Goal: Task Accomplishment & Management: Manage account settings

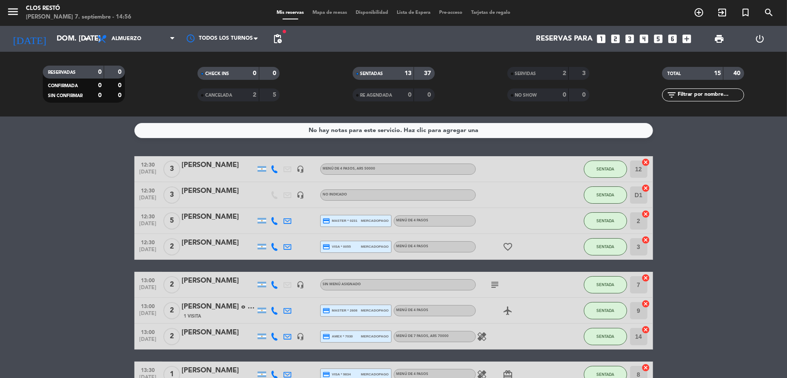
click at [213, 249] on div at bounding box center [218, 252] width 73 height 7
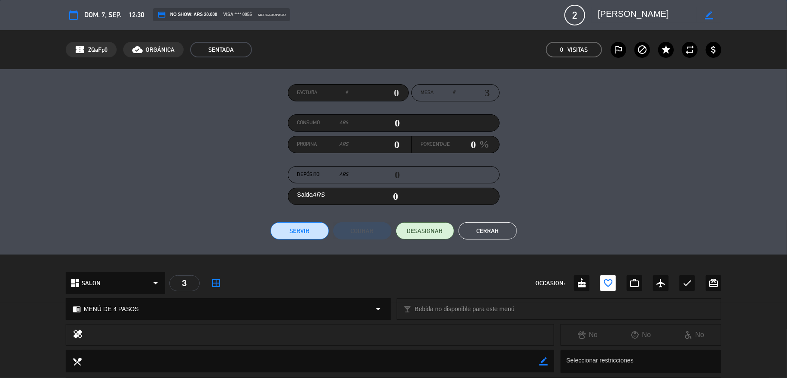
click at [376, 90] on input "text" at bounding box center [373, 92] width 51 height 13
type input "15-8703"
drag, startPoint x: 305, startPoint y: 234, endPoint x: 309, endPoint y: 208, distance: 26.7
click at [305, 232] on button "Servir" at bounding box center [299, 231] width 58 height 17
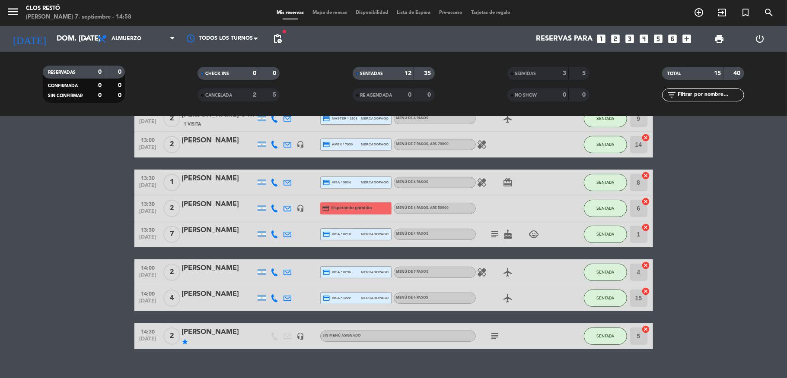
scroll to position [181, 0]
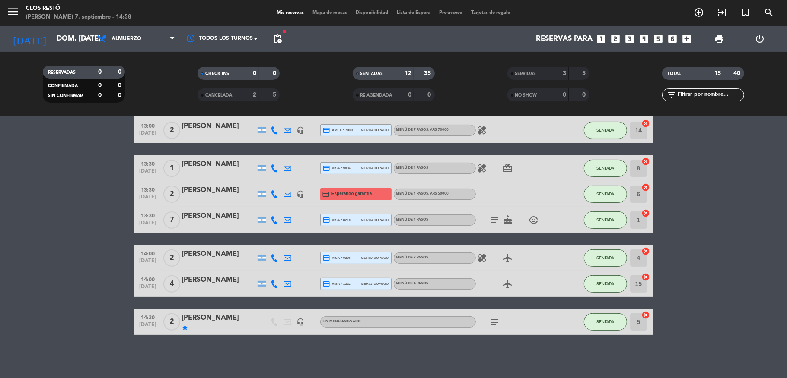
click at [227, 325] on div "star" at bounding box center [218, 327] width 73 height 7
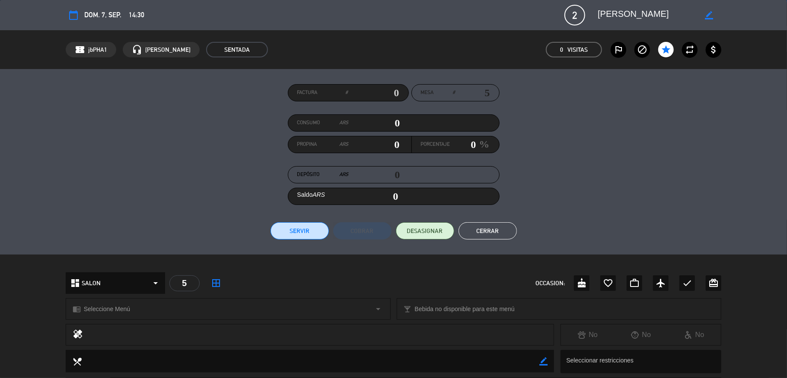
click at [379, 89] on input "text" at bounding box center [373, 92] width 51 height 13
type input "15-31448"
click at [289, 236] on button "Servir" at bounding box center [299, 231] width 58 height 17
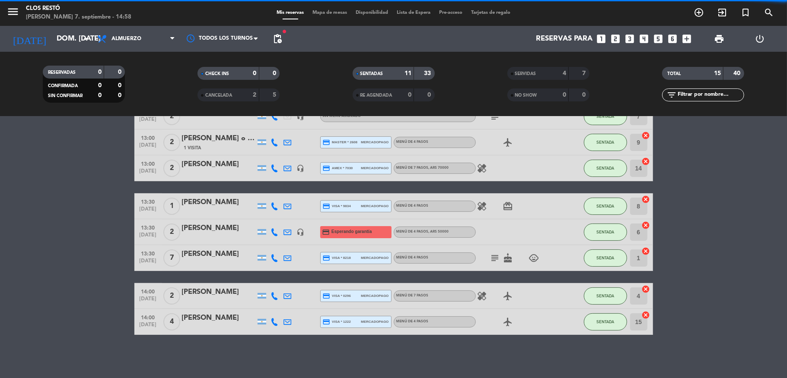
scroll to position [143, 0]
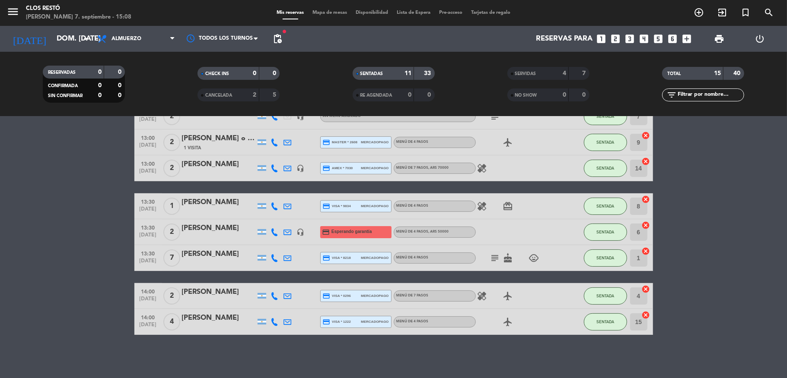
click at [204, 128] on div "13:00 [DATE] 2 [PERSON_NAME] headset_mic Sin menú asignado subject SENTADA 7 ca…" at bounding box center [393, 117] width 518 height 26
click at [204, 137] on div "[PERSON_NAME] o [PERSON_NAME]" at bounding box center [218, 138] width 73 height 11
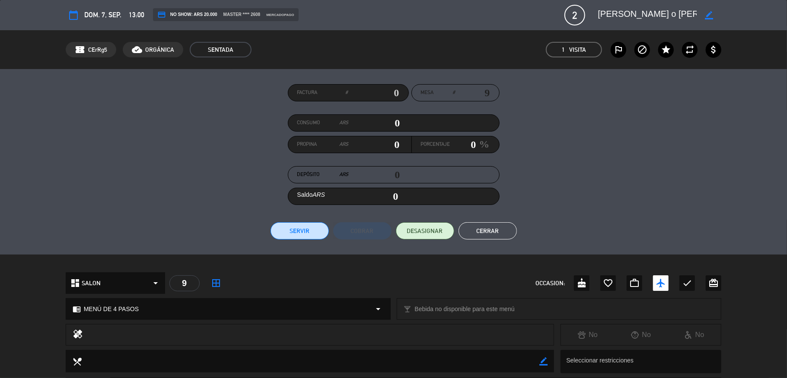
click at [391, 89] on input "text" at bounding box center [373, 92] width 51 height 13
type input "15-8704"
click at [289, 236] on button "Servir" at bounding box center [299, 231] width 58 height 17
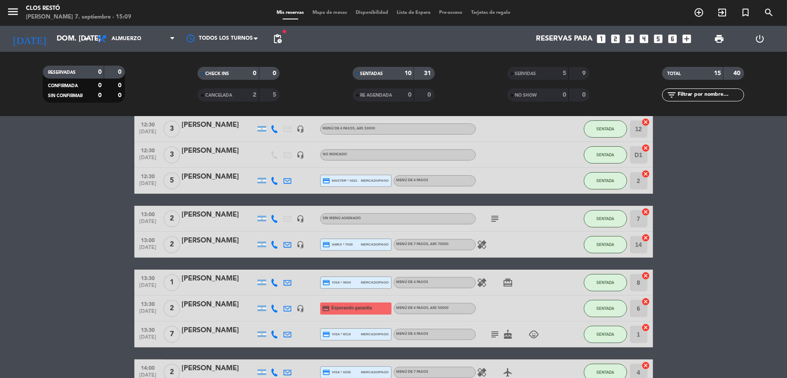
scroll to position [30, 0]
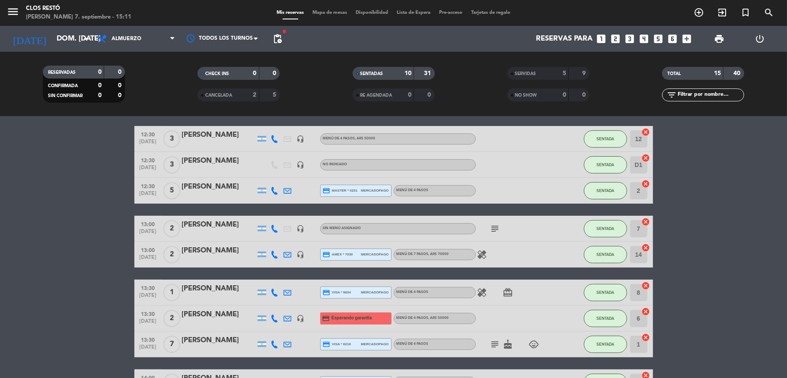
click at [294, 159] on div "headset_mic" at bounding box center [300, 164] width 13 height 25
click at [298, 166] on icon "headset_mic" at bounding box center [301, 165] width 8 height 8
click at [297, 163] on icon "headset_mic" at bounding box center [301, 165] width 8 height 8
click at [199, 172] on div at bounding box center [218, 170] width 73 height 7
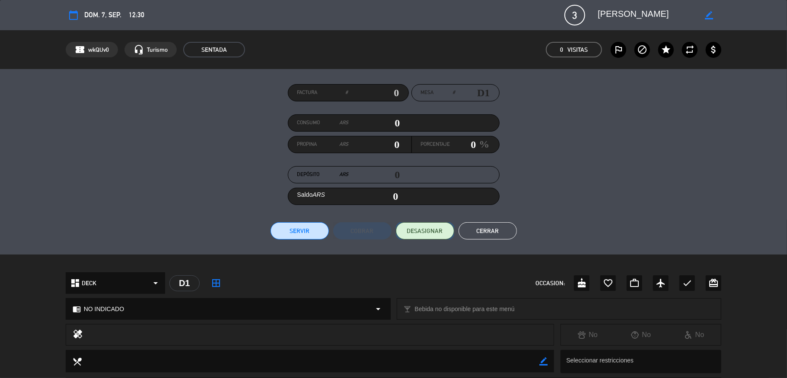
click at [429, 227] on span "DESASIGNAR" at bounding box center [425, 231] width 36 height 9
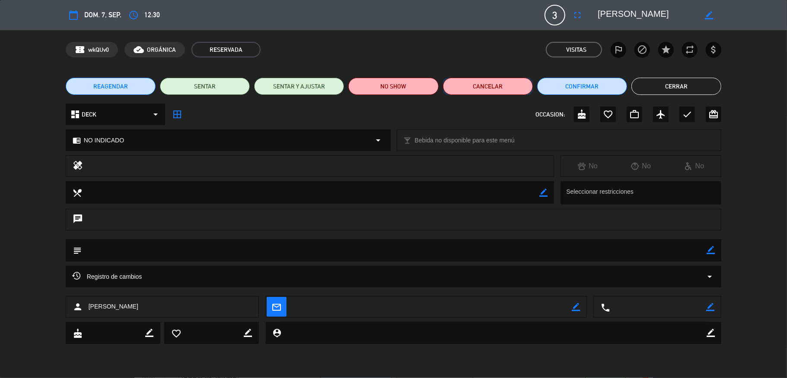
click at [496, 86] on button "Cancelar" at bounding box center [488, 86] width 90 height 17
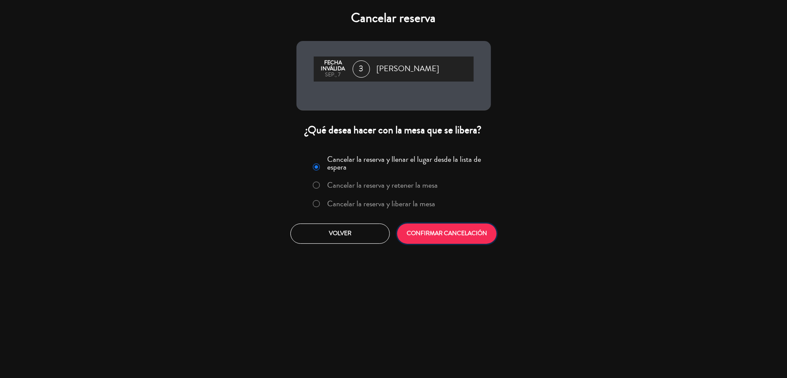
click at [453, 232] on button "CONFIRMAR CANCELACIÓN" at bounding box center [446, 234] width 99 height 20
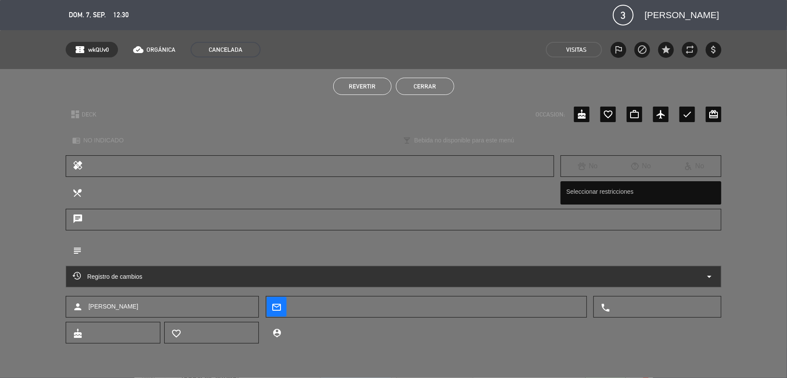
click at [417, 87] on button "Cerrar" at bounding box center [425, 86] width 58 height 17
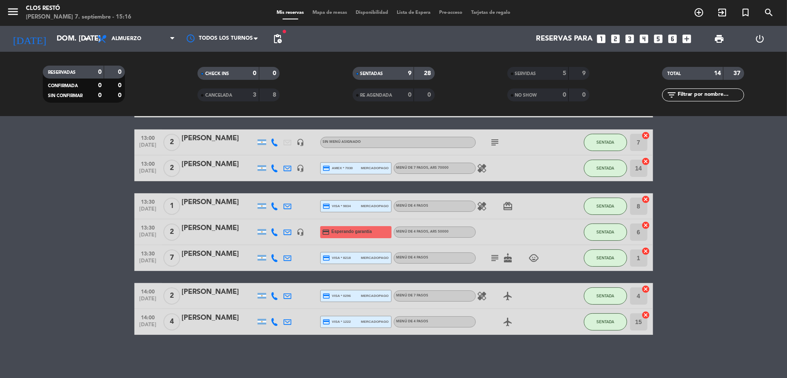
scroll to position [0, 0]
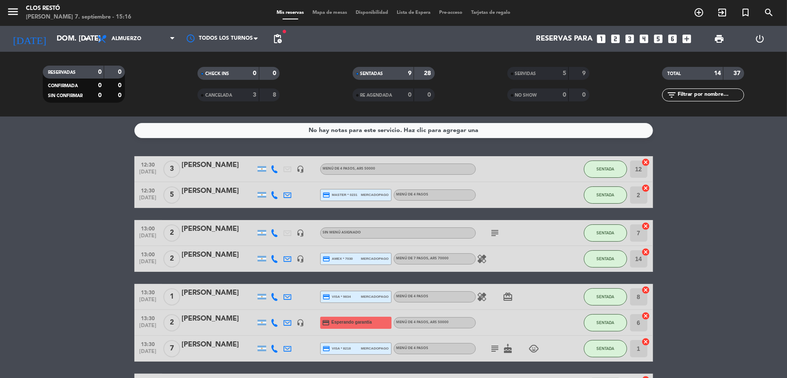
click at [733, 251] on bookings-row "12:30 [DATE] 3 [PERSON_NAME] headset_mic MENÚ DE 4 PASOS , ARS 50000 SENTADA 12…" at bounding box center [393, 291] width 787 height 270
drag, startPoint x: 8, startPoint y: 16, endPoint x: 40, endPoint y: 30, distance: 35.6
click at [9, 16] on icon "menu" at bounding box center [12, 11] width 13 height 13
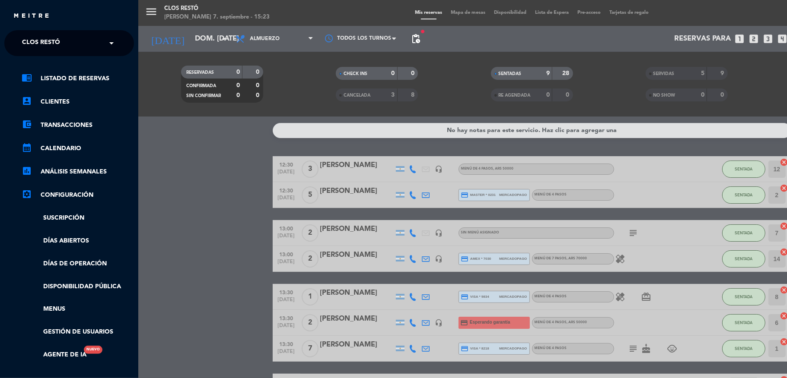
click at [60, 38] on div "× Clos Restó" at bounding box center [46, 43] width 54 height 18
click at [52, 82] on span "Clos Turismo" at bounding box center [32, 80] width 46 height 10
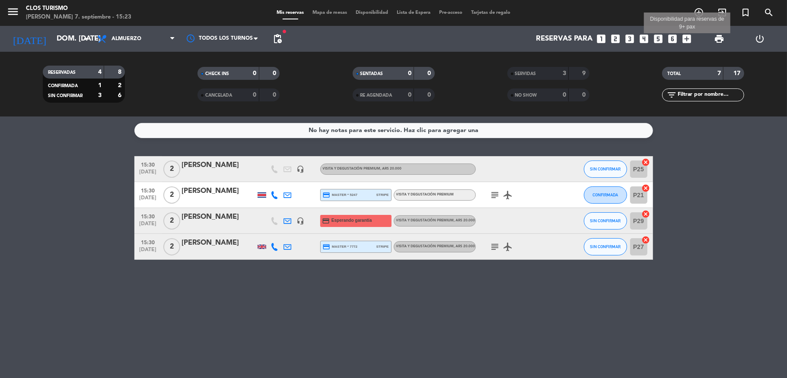
click at [684, 40] on icon "add_box" at bounding box center [686, 38] width 11 height 11
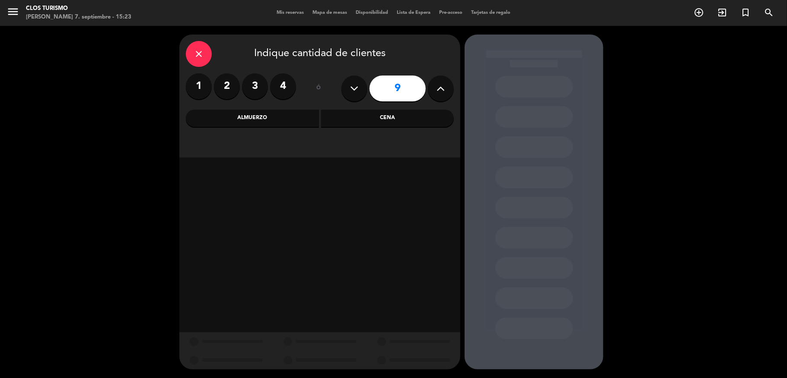
click at [352, 91] on icon at bounding box center [354, 88] width 8 height 13
click at [352, 88] on icon at bounding box center [354, 88] width 8 height 13
type input "7"
click at [261, 108] on div "close Indique cantidad de clientes 1 2 3 4 ó 7 Almuerzo Cena" at bounding box center [319, 96] width 281 height 123
drag, startPoint x: 260, startPoint y: 111, endPoint x: 267, endPoint y: 116, distance: 8.6
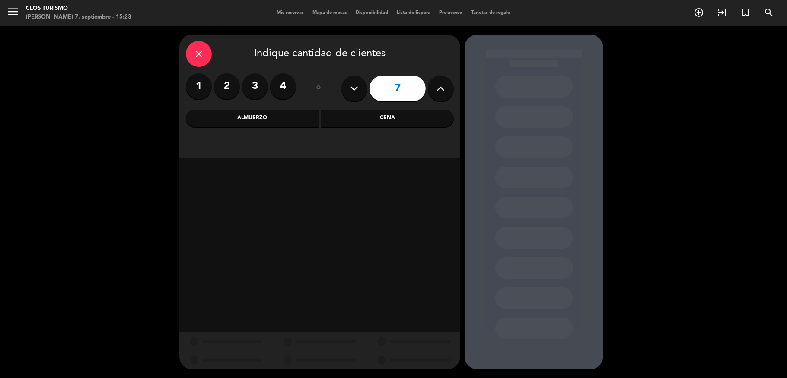
click at [260, 111] on div "Almuerzo" at bounding box center [252, 118] width 133 height 17
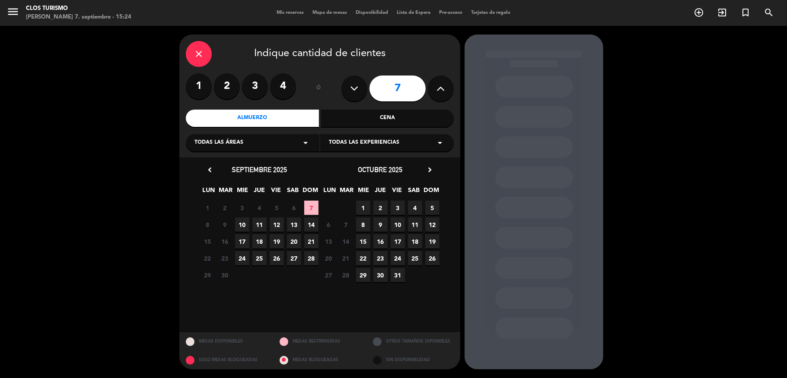
click at [365, 147] on div "Todas las experiencias arrow_drop_down" at bounding box center [387, 142] width 134 height 17
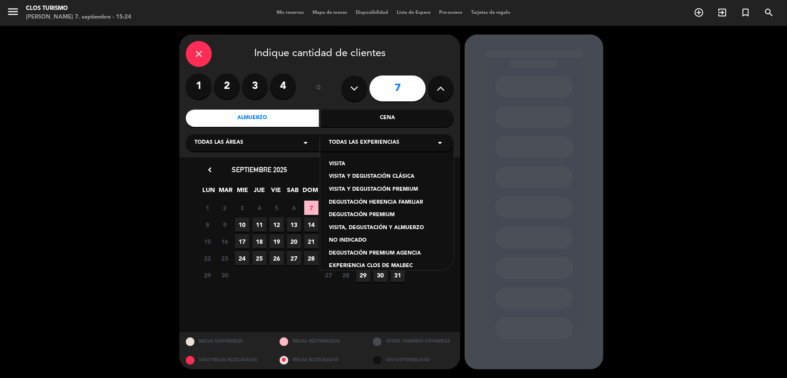
click at [357, 166] on div "VISITA" at bounding box center [387, 164] width 116 height 9
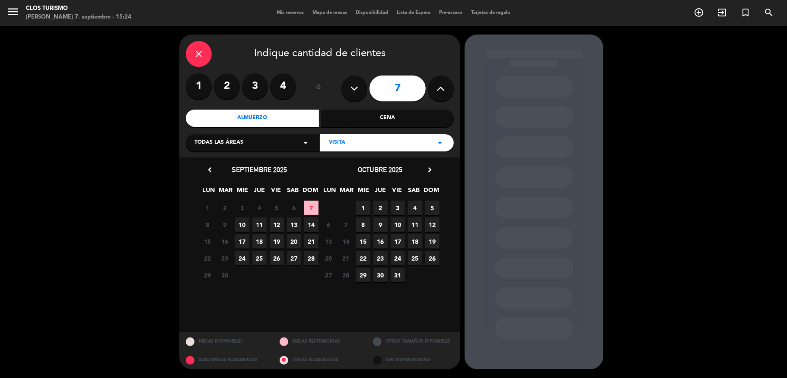
click at [308, 209] on span "7" at bounding box center [311, 208] width 14 height 14
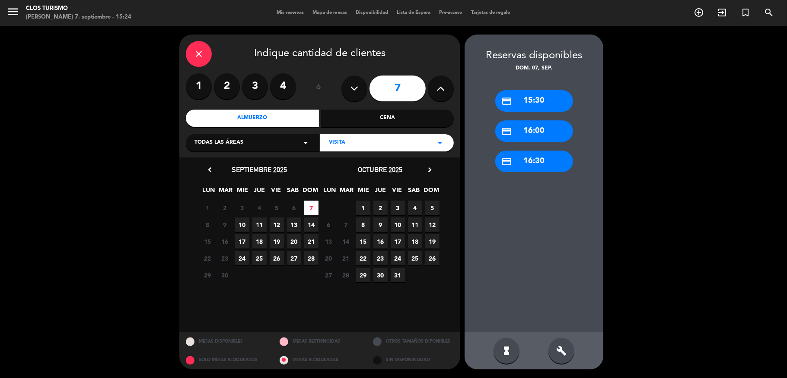
drag, startPoint x: 524, startPoint y: 99, endPoint x: 512, endPoint y: 97, distance: 11.8
click at [524, 99] on div "credit_card 15:30" at bounding box center [534, 101] width 78 height 22
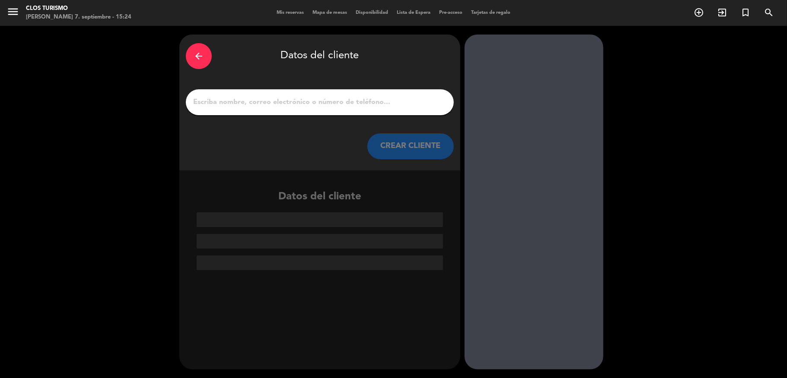
click at [283, 99] on input "1" at bounding box center [319, 102] width 255 height 12
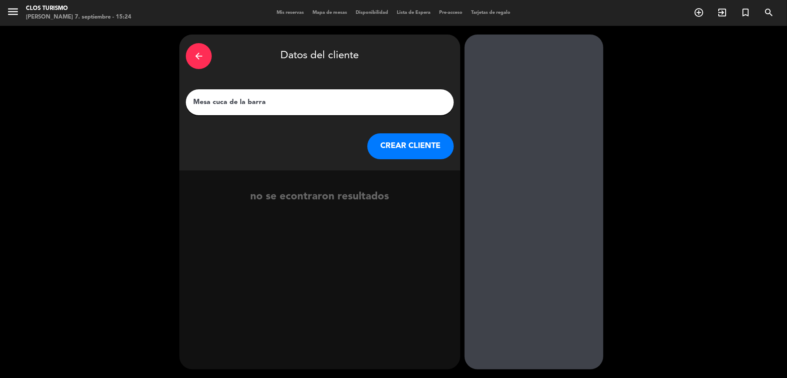
type input "Mesa cuca de la barra"
click at [411, 148] on button "CREAR CLIENTE" at bounding box center [410, 147] width 86 height 26
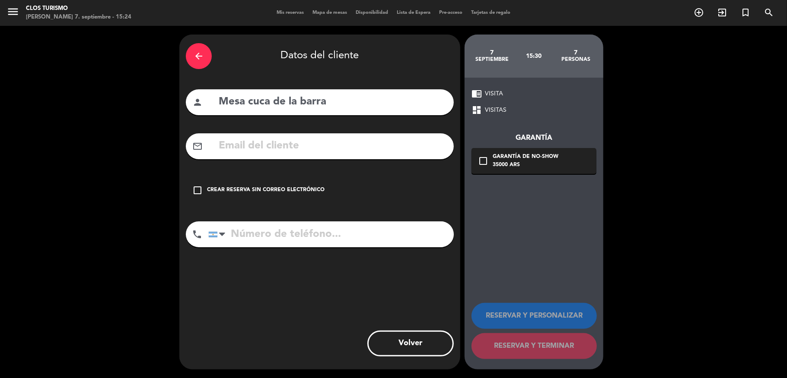
drag, startPoint x: 266, startPoint y: 193, endPoint x: 469, endPoint y: 358, distance: 261.7
click at [267, 194] on div "Crear reserva sin correo electrónico" at bounding box center [266, 190] width 118 height 9
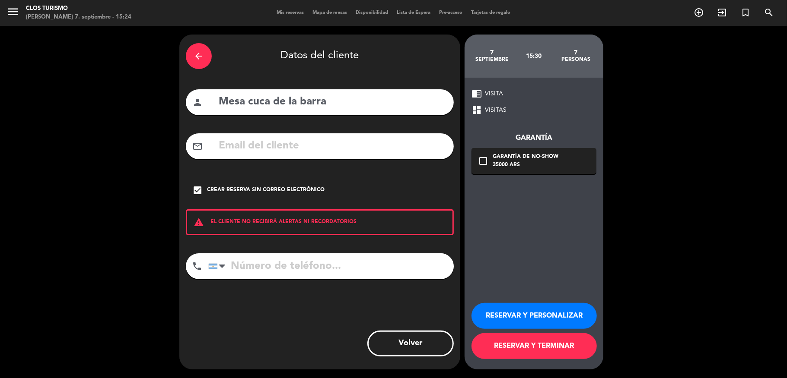
click at [563, 341] on button "RESERVAR Y TERMINAR" at bounding box center [533, 347] width 125 height 26
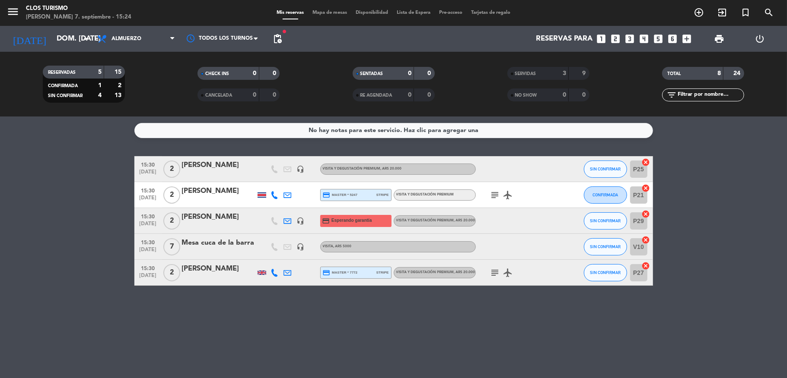
click at [672, 34] on icon "looks_6" at bounding box center [672, 38] width 11 height 11
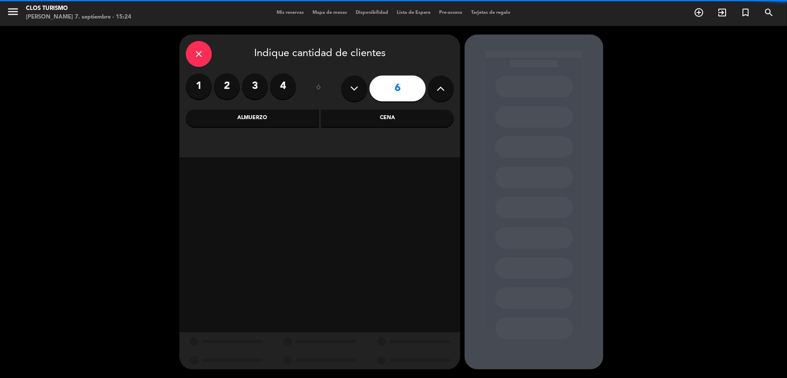
click at [268, 114] on div "Almuerzo" at bounding box center [252, 118] width 133 height 17
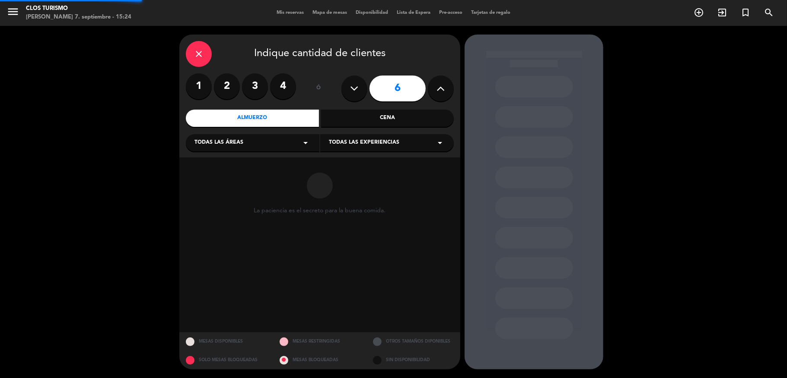
click at [348, 146] on span "Todas las experiencias" at bounding box center [364, 143] width 70 height 9
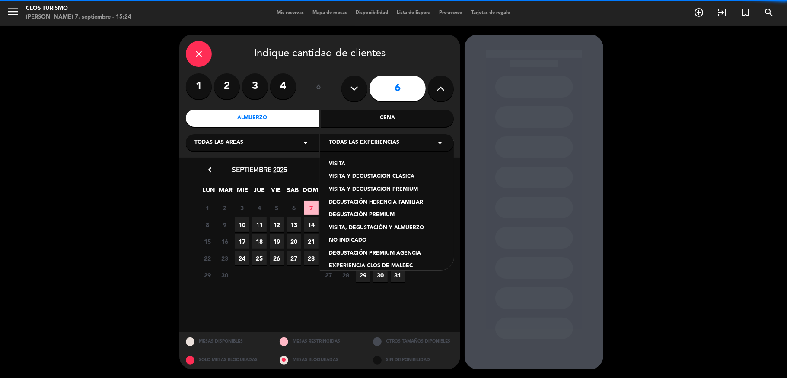
click at [348, 165] on div "VISITA" at bounding box center [387, 164] width 116 height 9
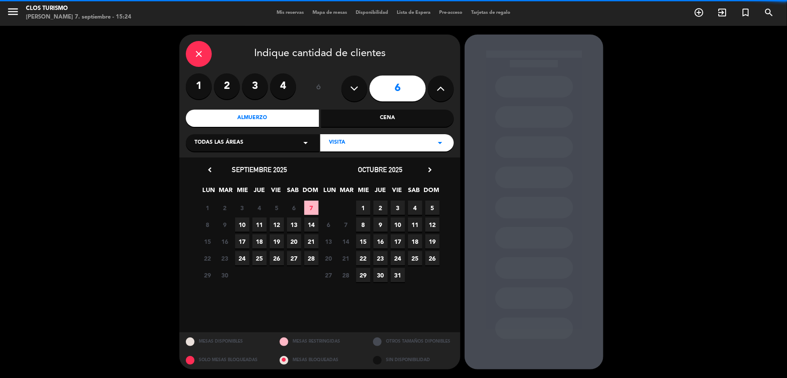
click at [308, 206] on span "7" at bounding box center [311, 208] width 14 height 14
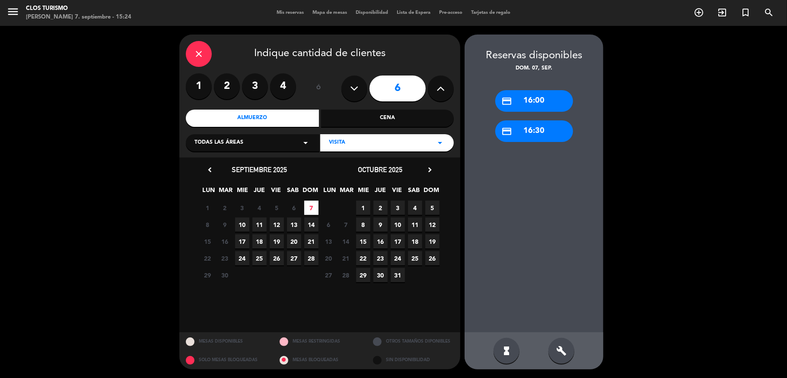
click at [512, 95] on div "credit_card 16:00" at bounding box center [534, 101] width 78 height 22
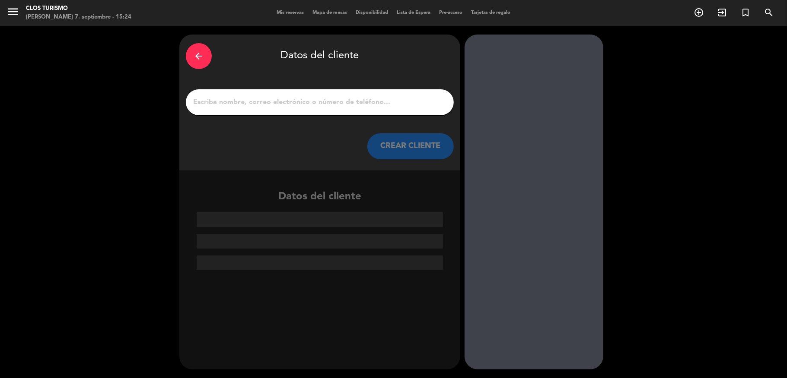
click at [205, 59] on div "arrow_back" at bounding box center [199, 56] width 26 height 26
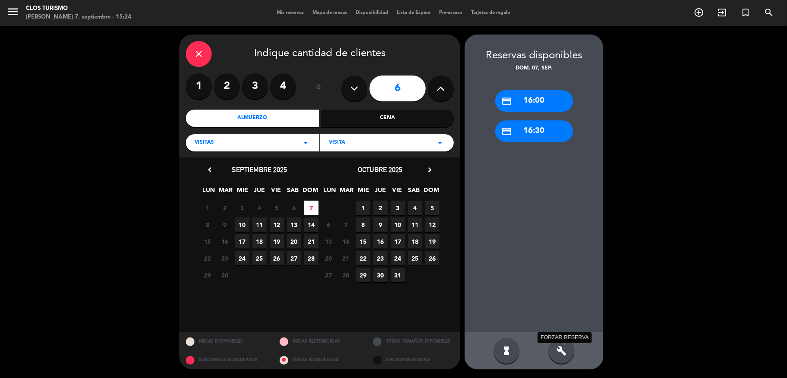
click at [557, 350] on icon "build" at bounding box center [561, 351] width 10 height 10
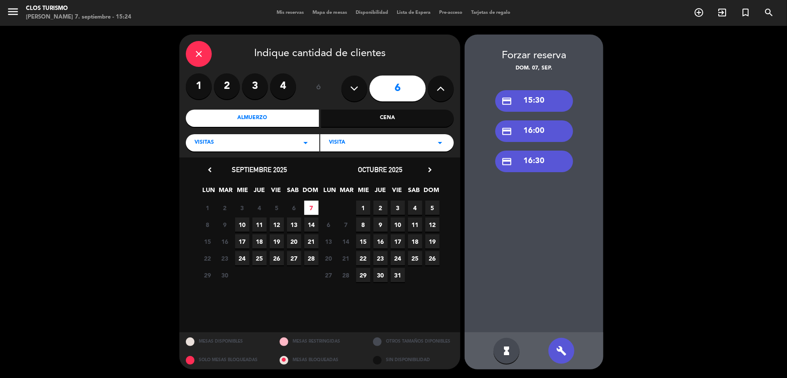
click at [512, 105] on div "credit_card 15:30" at bounding box center [534, 101] width 78 height 22
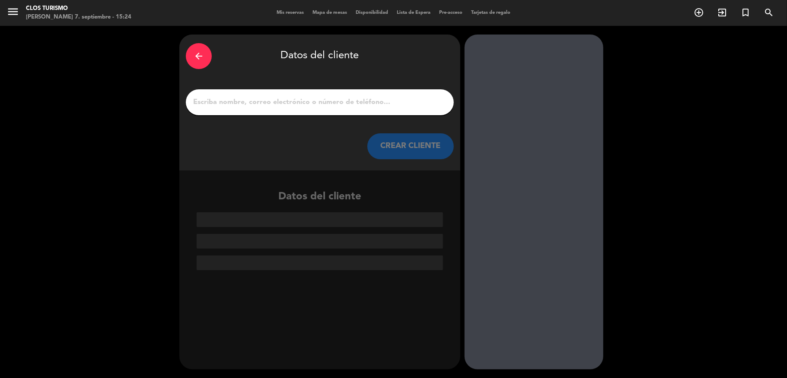
click at [261, 90] on div at bounding box center [320, 102] width 268 height 26
click at [270, 106] on input "1" at bounding box center [319, 102] width 255 height 12
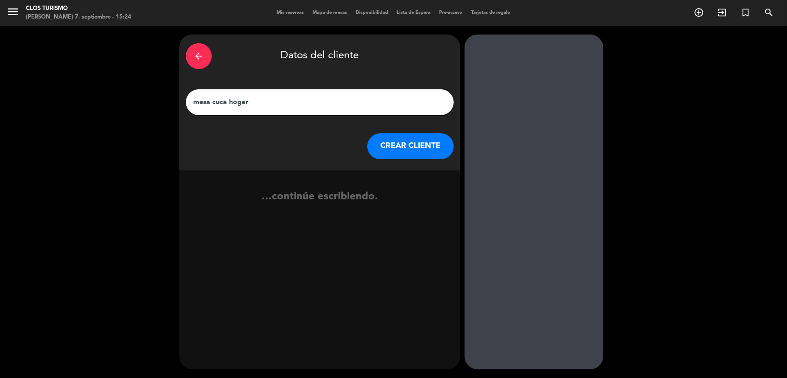
type input "mesa cuca hogar"
click at [415, 134] on button "CREAR CLIENTE" at bounding box center [410, 147] width 86 height 26
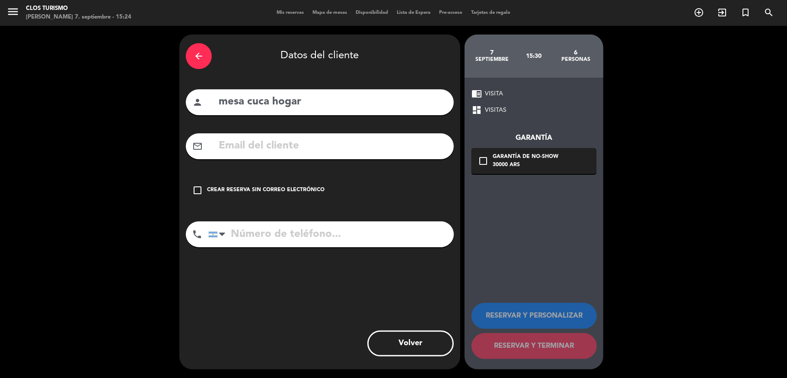
drag, startPoint x: 282, startPoint y: 188, endPoint x: 481, endPoint y: 329, distance: 243.9
click at [282, 188] on div "Crear reserva sin correo electrónico" at bounding box center [266, 190] width 118 height 9
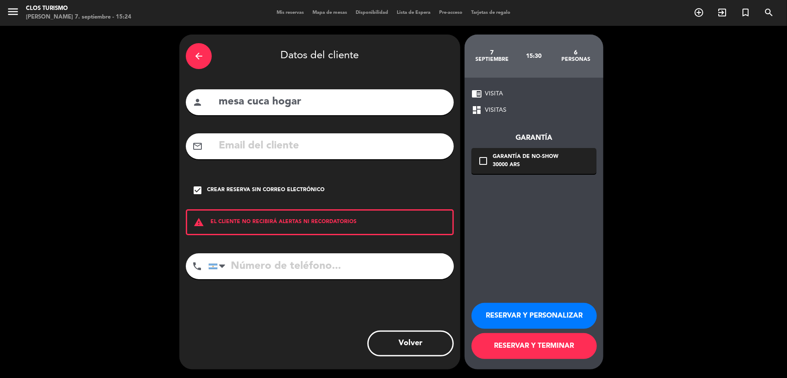
click at [523, 343] on button "RESERVAR Y TERMINAR" at bounding box center [533, 347] width 125 height 26
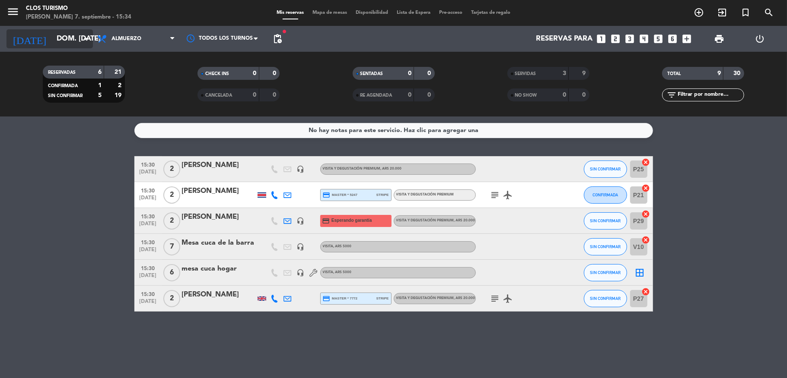
click at [52, 35] on input "dom. [DATE]" at bounding box center [98, 39] width 93 height 17
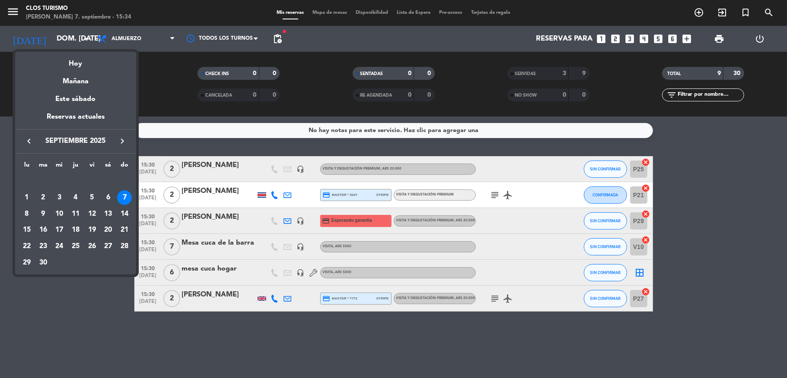
click at [16, 6] on div at bounding box center [393, 189] width 787 height 378
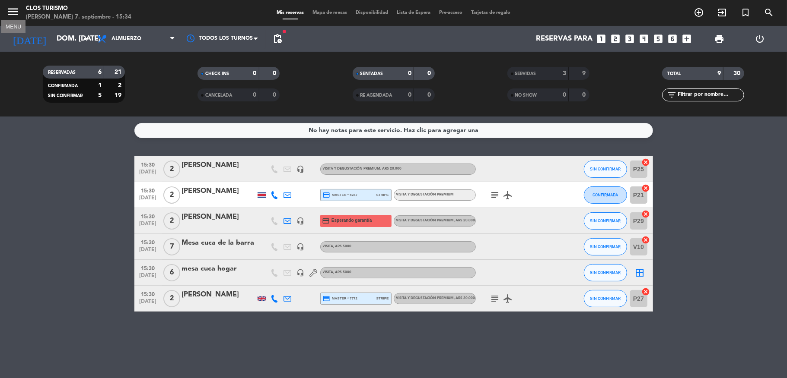
click at [16, 11] on icon "menu" at bounding box center [12, 11] width 13 height 13
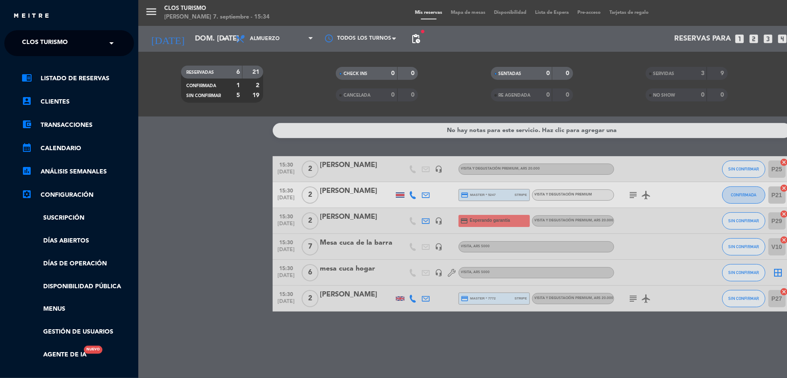
click at [38, 44] on span "Clos Turismo" at bounding box center [45, 43] width 46 height 18
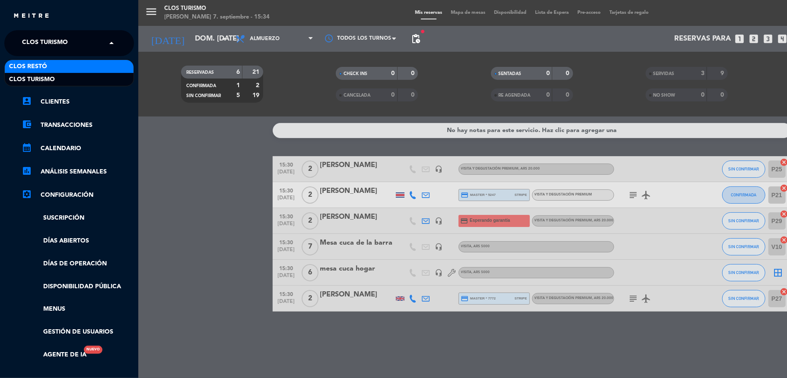
click at [46, 68] on span "Clos Restó" at bounding box center [28, 67] width 38 height 10
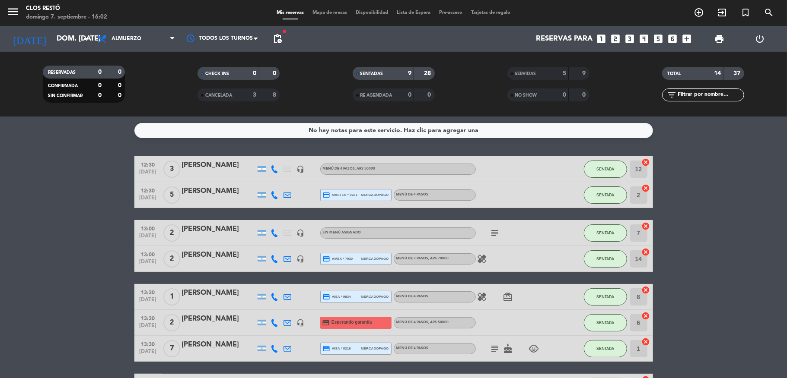
click at [211, 301] on div at bounding box center [218, 302] width 73 height 7
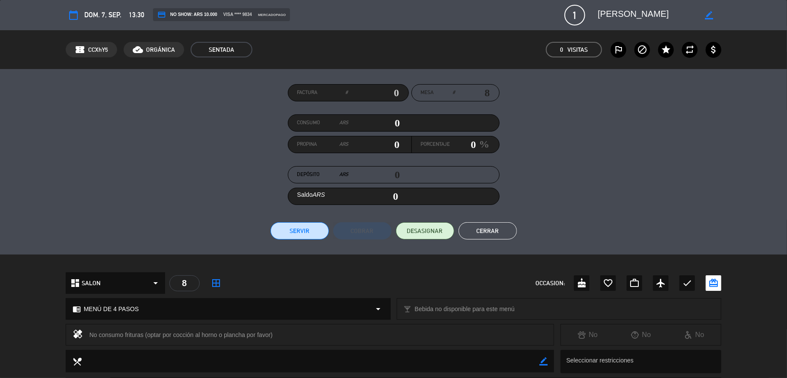
click at [392, 90] on input "text" at bounding box center [373, 92] width 51 height 13
type input "15-8705"
click at [306, 230] on button "Servir" at bounding box center [299, 231] width 58 height 17
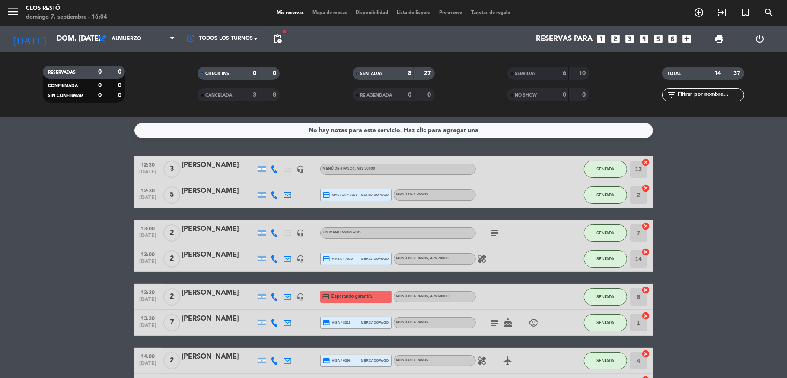
click at [216, 172] on div at bounding box center [218, 175] width 73 height 7
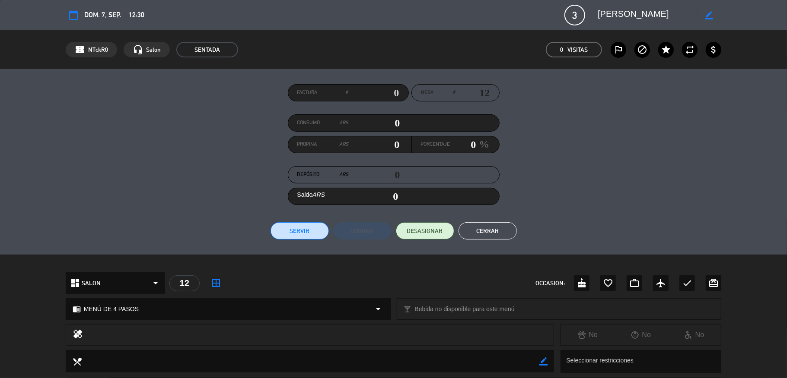
click at [391, 92] on input "text" at bounding box center [373, 92] width 51 height 13
type input "15-8706"
click at [301, 225] on button "Servir" at bounding box center [299, 231] width 58 height 17
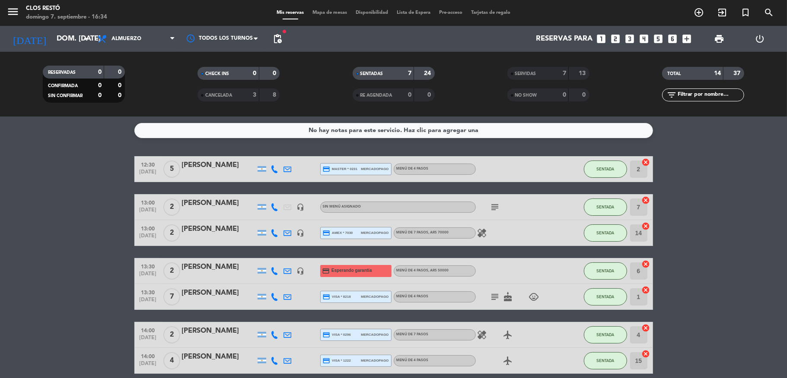
click at [219, 232] on div "[PERSON_NAME]" at bounding box center [218, 229] width 73 height 11
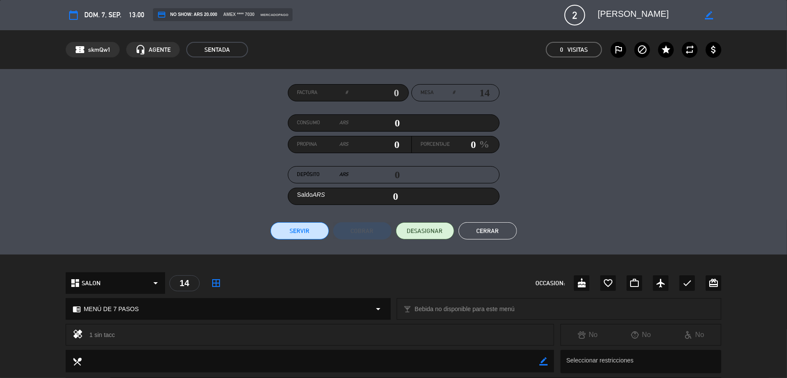
click at [391, 89] on input "text" at bounding box center [373, 92] width 51 height 13
type input "15-8707"
click at [308, 229] on button "Servir" at bounding box center [299, 231] width 58 height 17
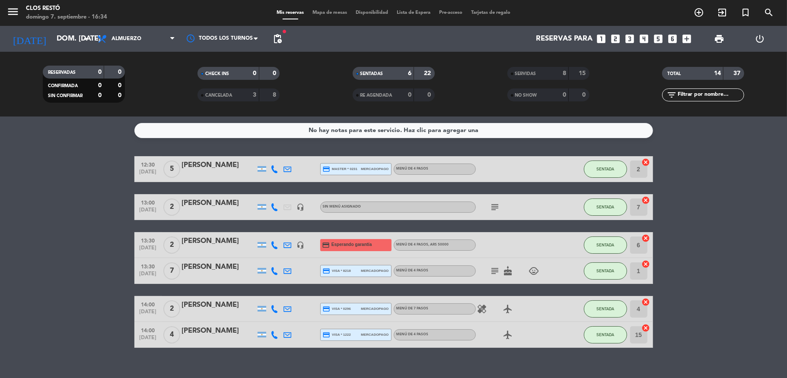
click at [207, 203] on div "[PERSON_NAME]" at bounding box center [218, 203] width 73 height 11
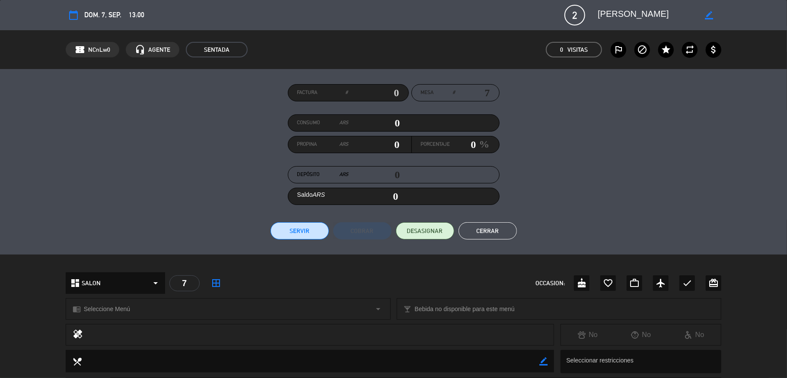
click at [391, 93] on input "text" at bounding box center [373, 92] width 51 height 13
type input "15-1021"
click at [296, 228] on button "Servir" at bounding box center [299, 231] width 58 height 17
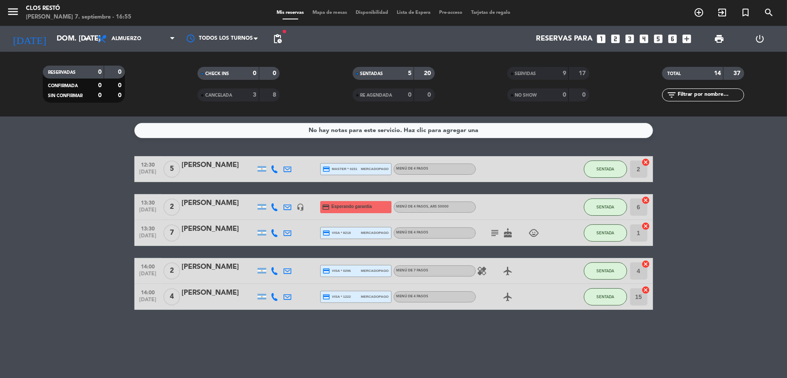
click at [201, 206] on div "[PERSON_NAME]" at bounding box center [218, 203] width 73 height 11
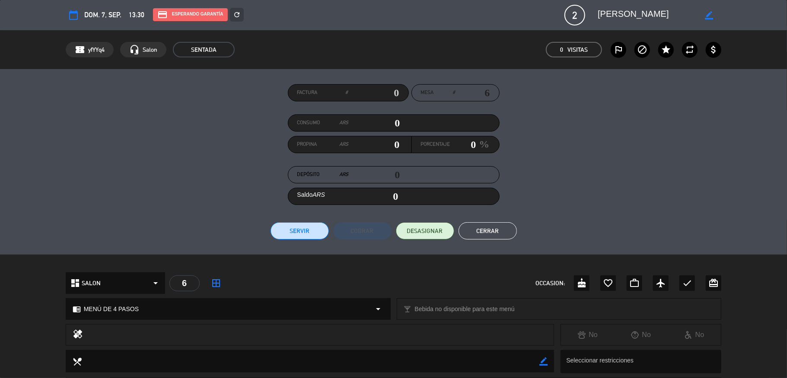
click at [391, 93] on input "text" at bounding box center [373, 92] width 51 height 13
type input "15-31453"
click at [291, 229] on button "Servir" at bounding box center [299, 231] width 58 height 17
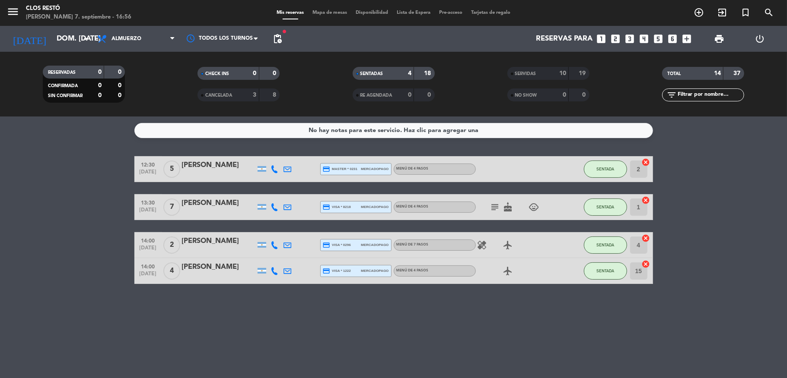
click at [213, 200] on div "[PERSON_NAME]" at bounding box center [218, 203] width 73 height 11
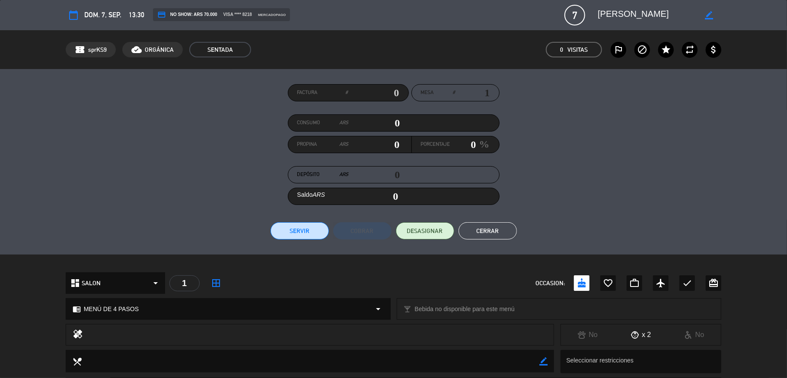
click at [493, 233] on button "Cerrar" at bounding box center [487, 231] width 58 height 17
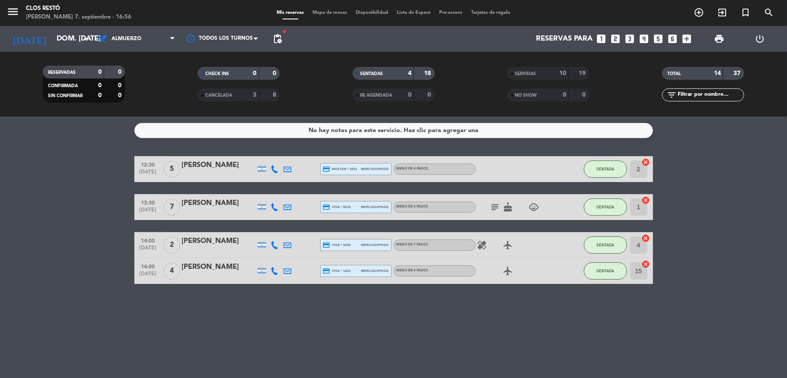
drag, startPoint x: 540, startPoint y: 208, endPoint x: 533, endPoint y: 208, distance: 6.9
click at [539, 208] on span "child_care" at bounding box center [534, 207] width 13 height 10
click at [532, 208] on icon "child_care" at bounding box center [534, 207] width 10 height 10
click at [219, 197] on div "13:30 [DATE] 7 [PERSON_NAME] credit_card visa * 8218 mercadopago MENÚ DE 4 PASO…" at bounding box center [393, 207] width 518 height 26
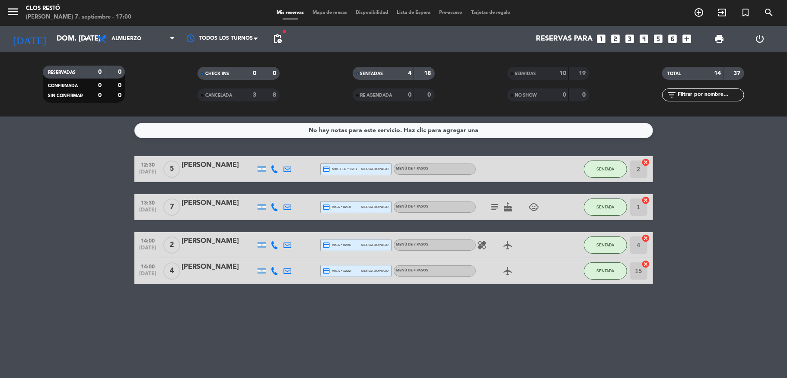
click at [222, 201] on div "[PERSON_NAME]" at bounding box center [218, 203] width 73 height 11
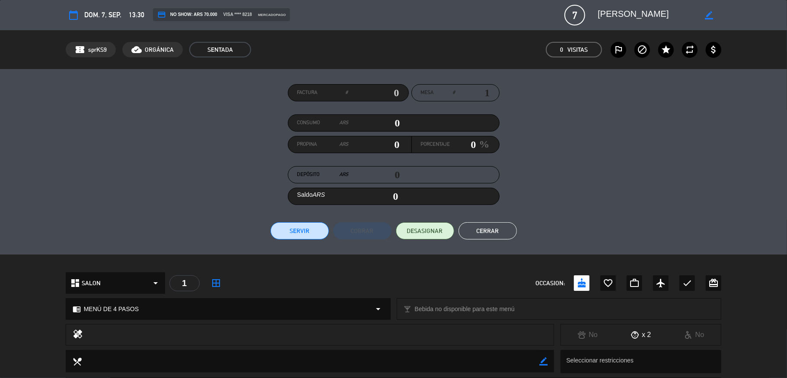
click at [391, 92] on input "text" at bounding box center [373, 92] width 51 height 13
type input "15-31452"
click at [303, 228] on button "Servir" at bounding box center [299, 231] width 58 height 17
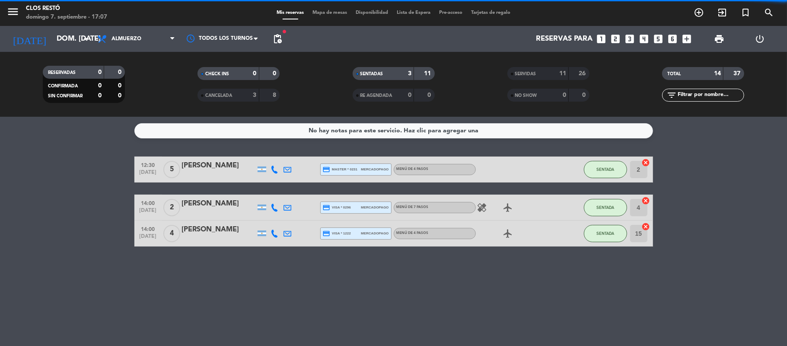
click at [225, 233] on div "[PERSON_NAME]" at bounding box center [218, 229] width 73 height 11
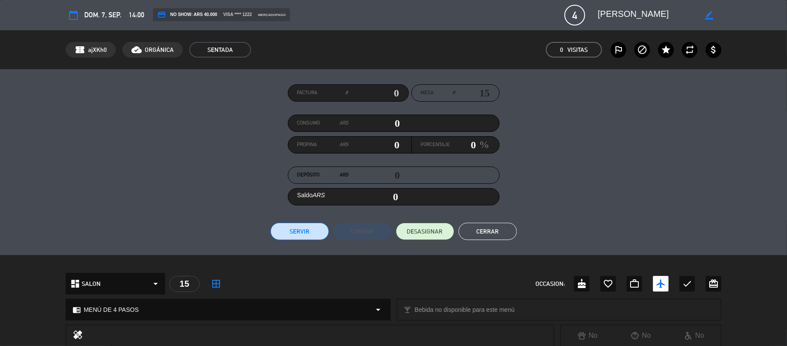
click at [393, 92] on input "text" at bounding box center [373, 92] width 51 height 13
type input "15-8708"
click at [296, 230] on button "Servir" at bounding box center [299, 231] width 58 height 17
